Goal: Information Seeking & Learning: Learn about a topic

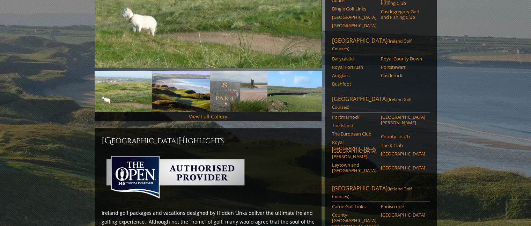
scroll to position [182, 0]
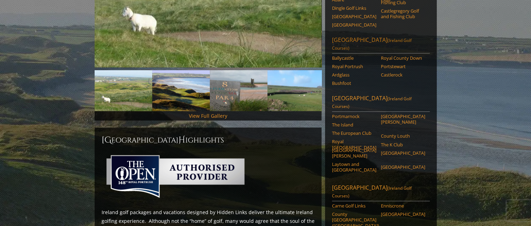
click at [365, 36] on link "Northern Ireland (Ireland Golf Courses)" at bounding box center [381, 44] width 98 height 17
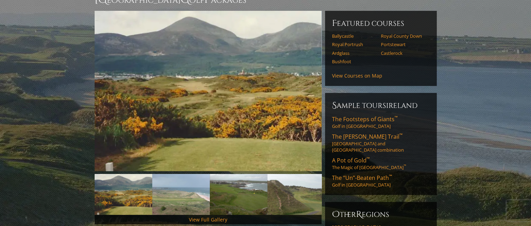
scroll to position [78, 0]
click at [352, 115] on link "The Footsteps of Giants ™ Golf in Northern Ireland" at bounding box center [381, 122] width 98 height 14
